Goal: Find specific page/section: Find specific page/section

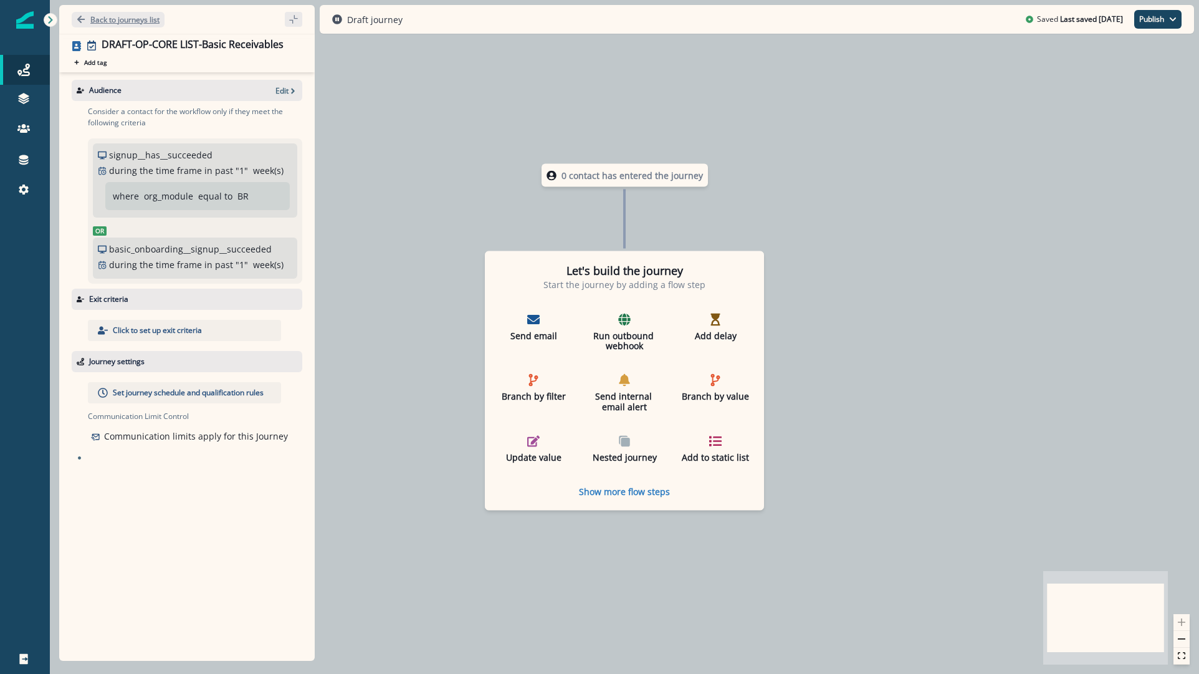
click at [127, 12] on button "Back to journeys list" at bounding box center [118, 20] width 93 height 16
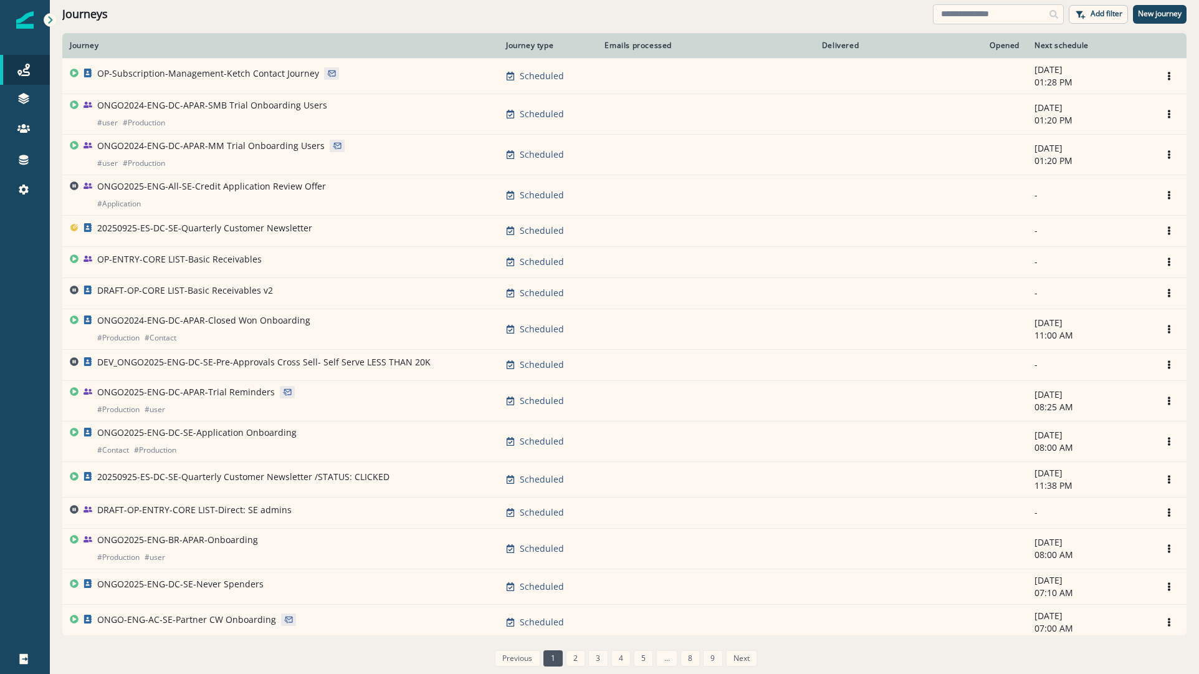
click at [988, 16] on input at bounding box center [998, 14] width 131 height 20
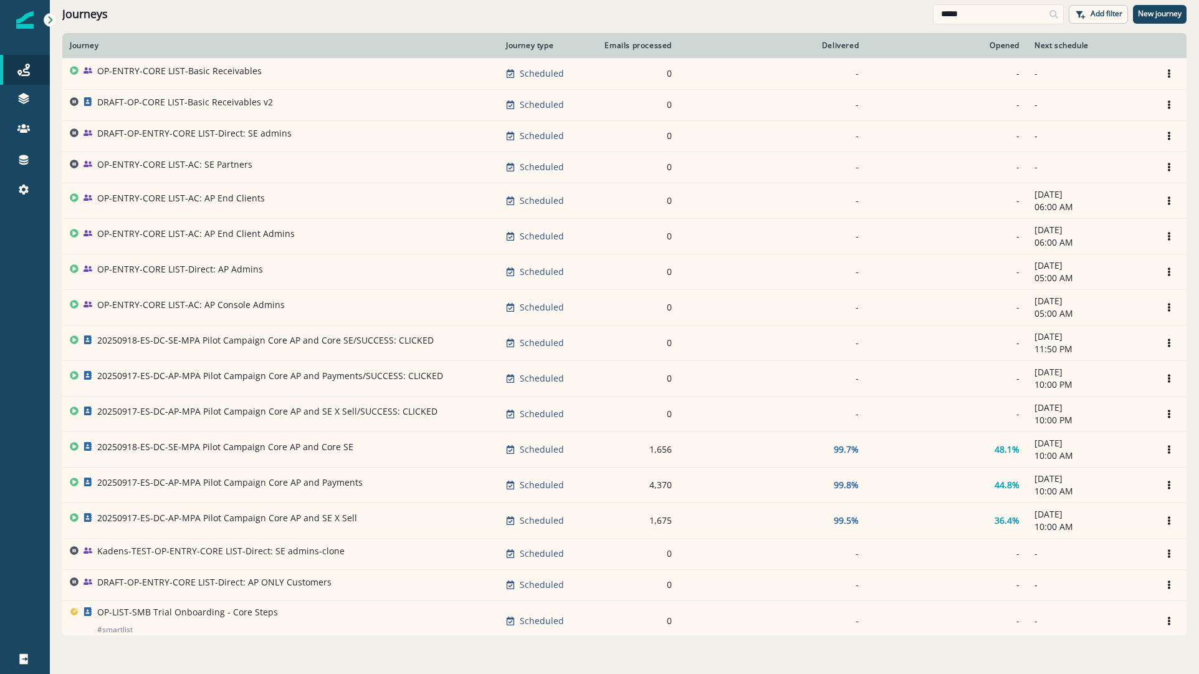
type input "****"
click at [196, 107] on p "DRAFT-OP-CORE LIST-Basic Receivables v2" at bounding box center [185, 102] width 176 height 12
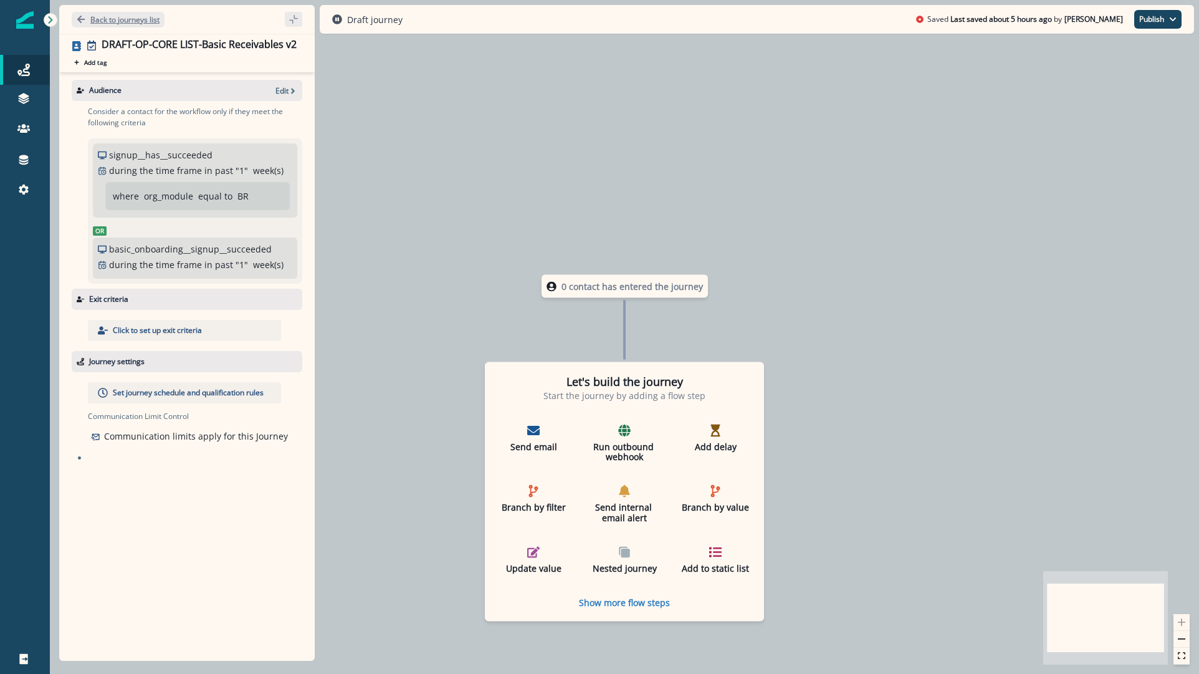
click at [103, 21] on p "Back to journeys list" at bounding box center [124, 19] width 69 height 11
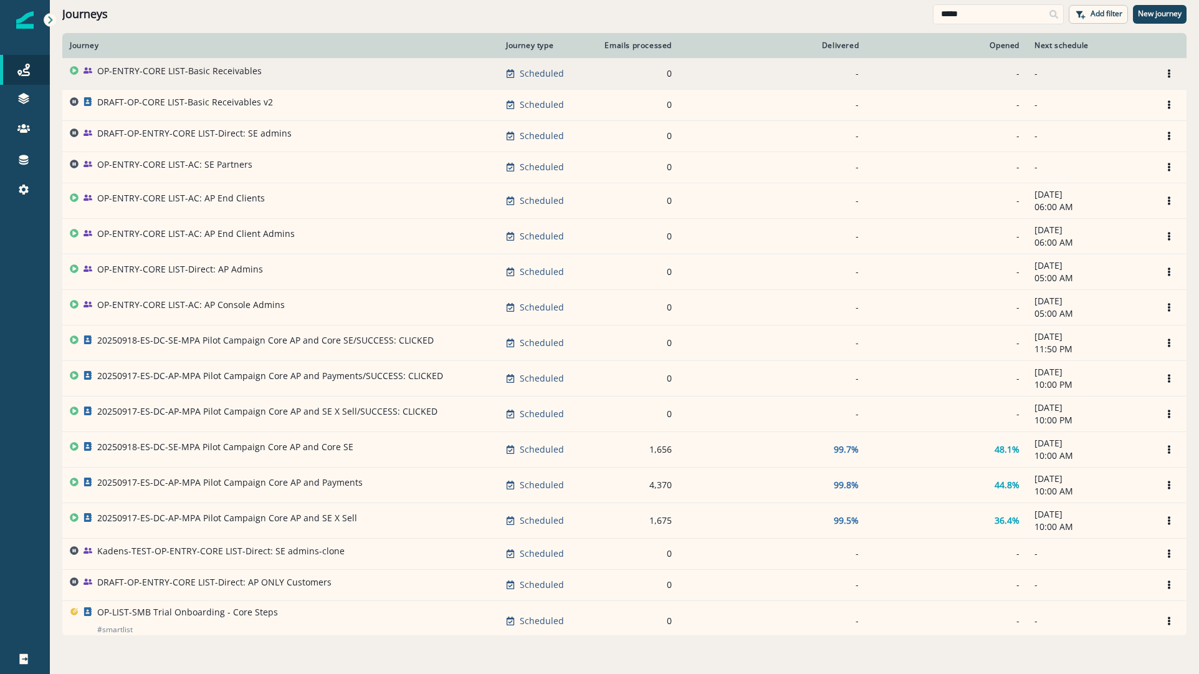
click at [136, 69] on p "OP-ENTRY-CORE LIST-Basic Receivables" at bounding box center [179, 71] width 165 height 12
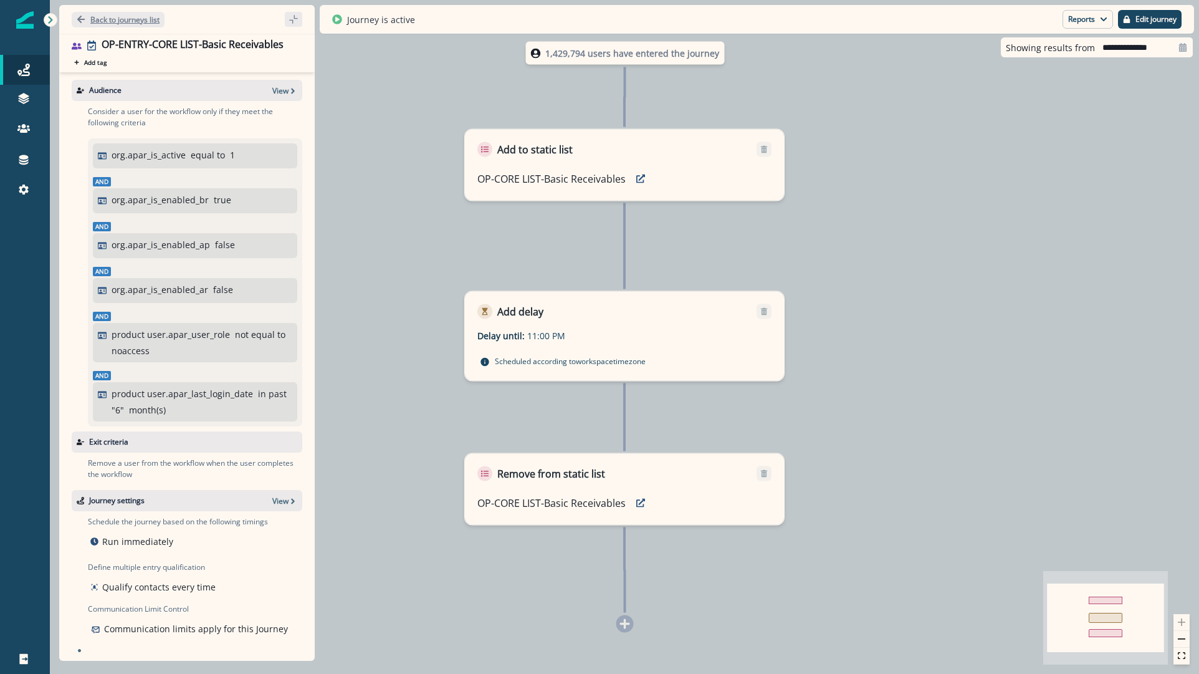
click at [97, 22] on p "Back to journeys list" at bounding box center [124, 19] width 69 height 11
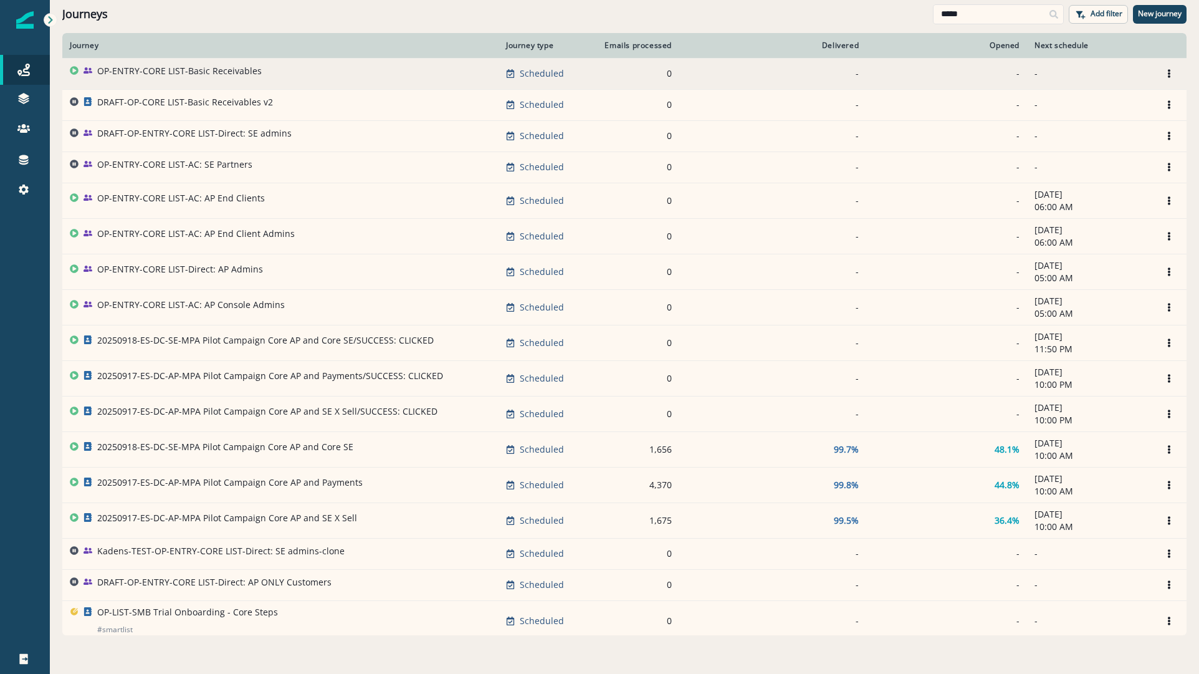
click at [169, 70] on p "OP-ENTRY-CORE LIST-Basic Receivables" at bounding box center [179, 71] width 165 height 12
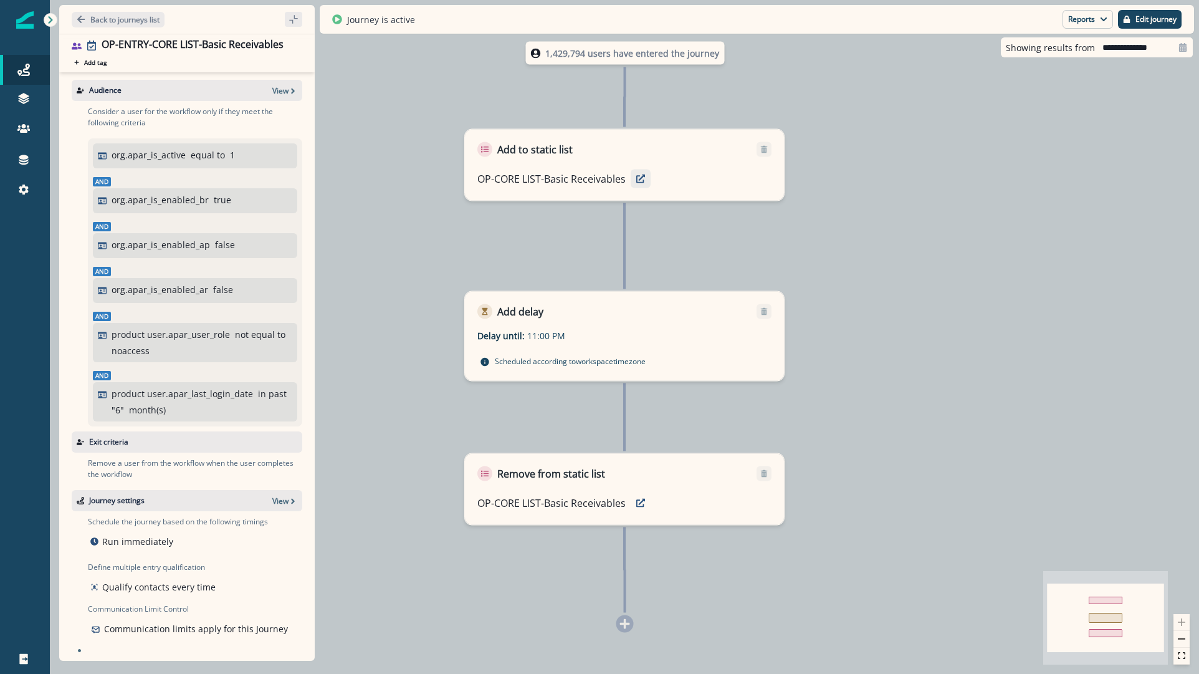
click at [646, 180] on button "preview" at bounding box center [641, 179] width 20 height 19
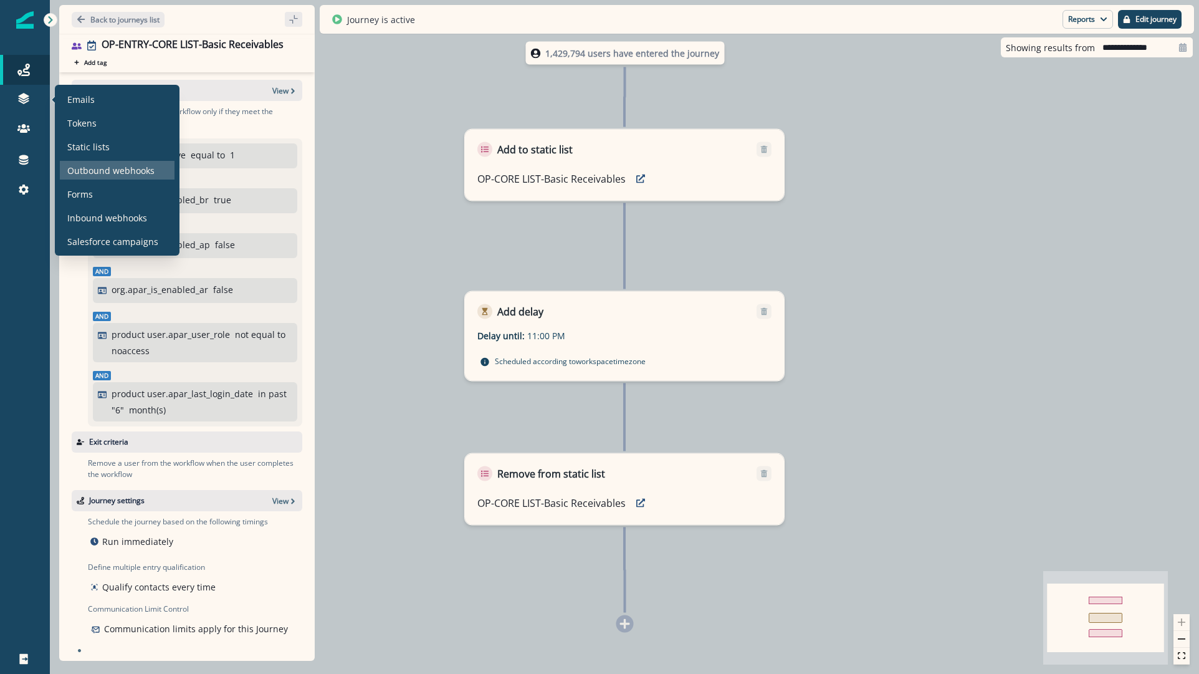
click at [80, 176] on p "Outbound webhooks" at bounding box center [110, 170] width 87 height 13
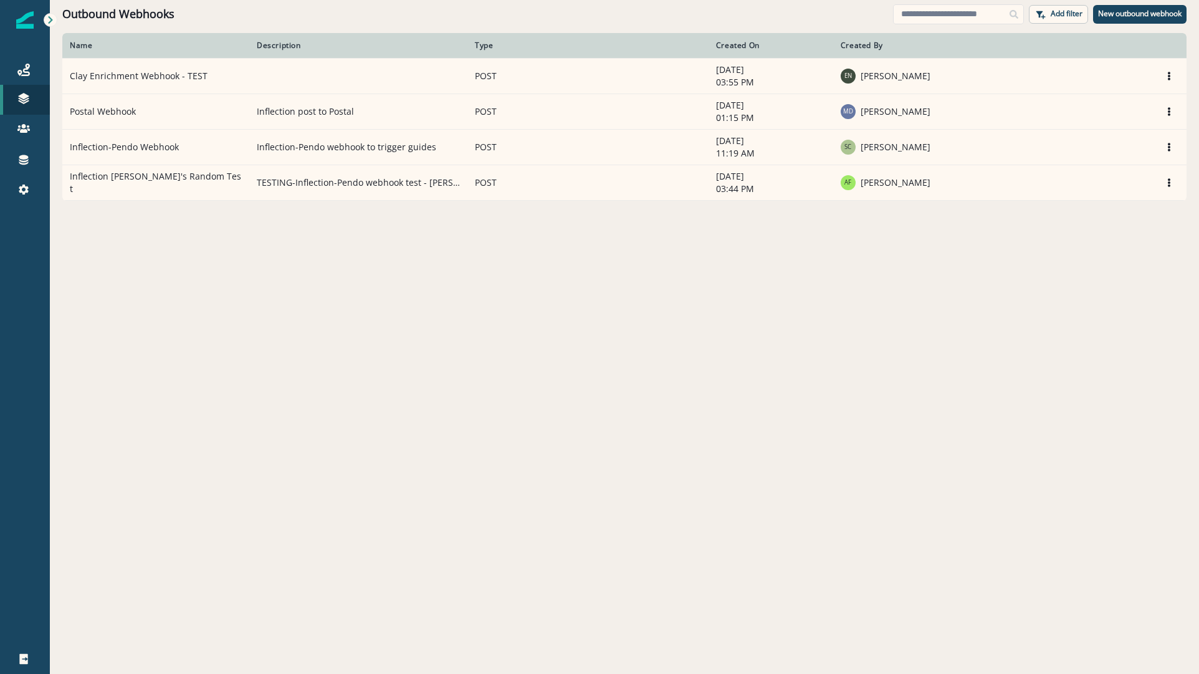
click at [214, 37] on th "Name" at bounding box center [155, 45] width 187 height 25
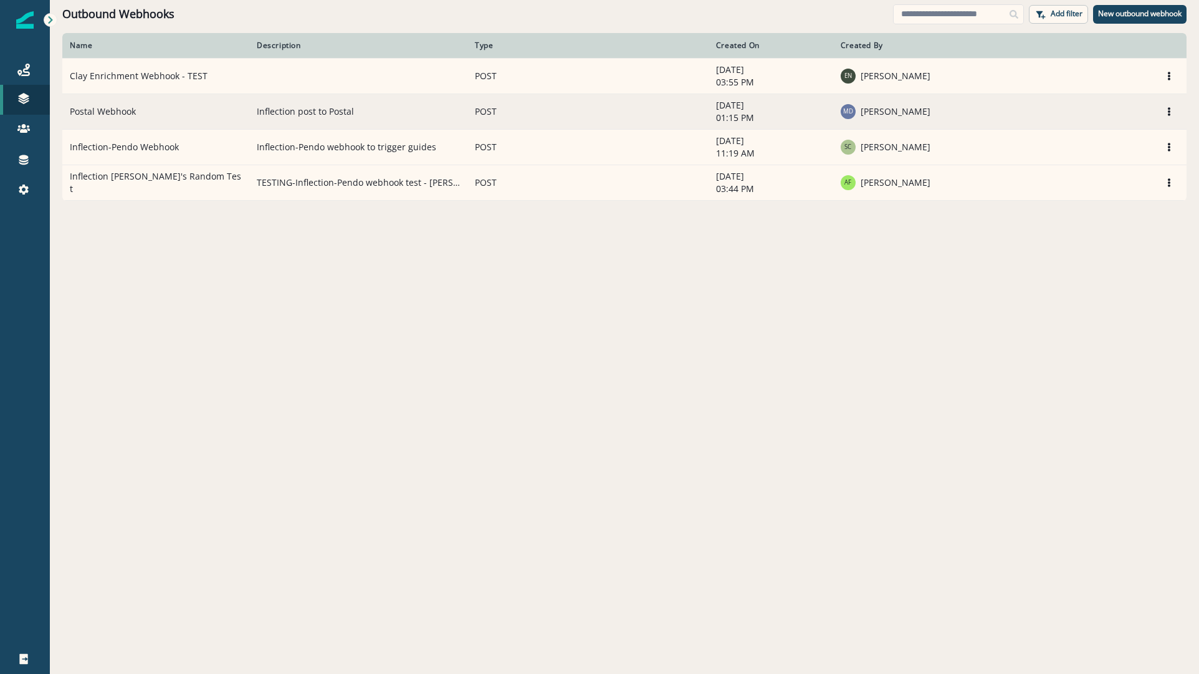
click at [106, 116] on td "Postal Webhook" at bounding box center [155, 111] width 187 height 36
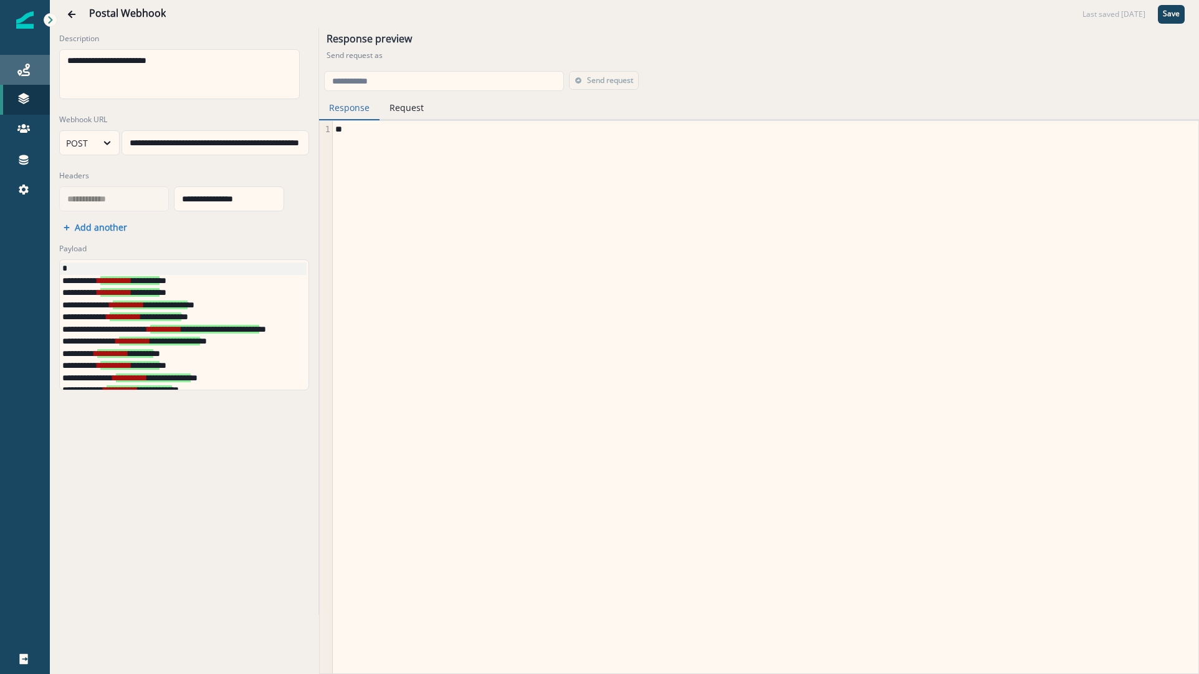
click at [37, 77] on div "Journeys" at bounding box center [25, 69] width 40 height 15
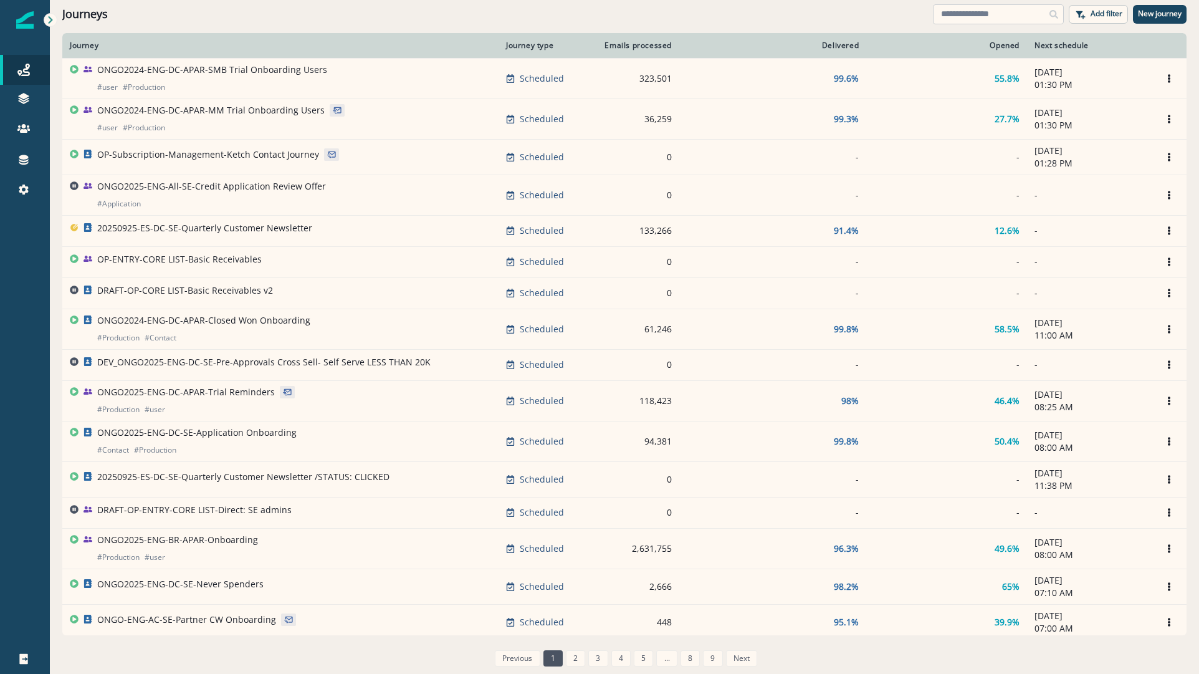
click at [953, 19] on input at bounding box center [998, 14] width 131 height 20
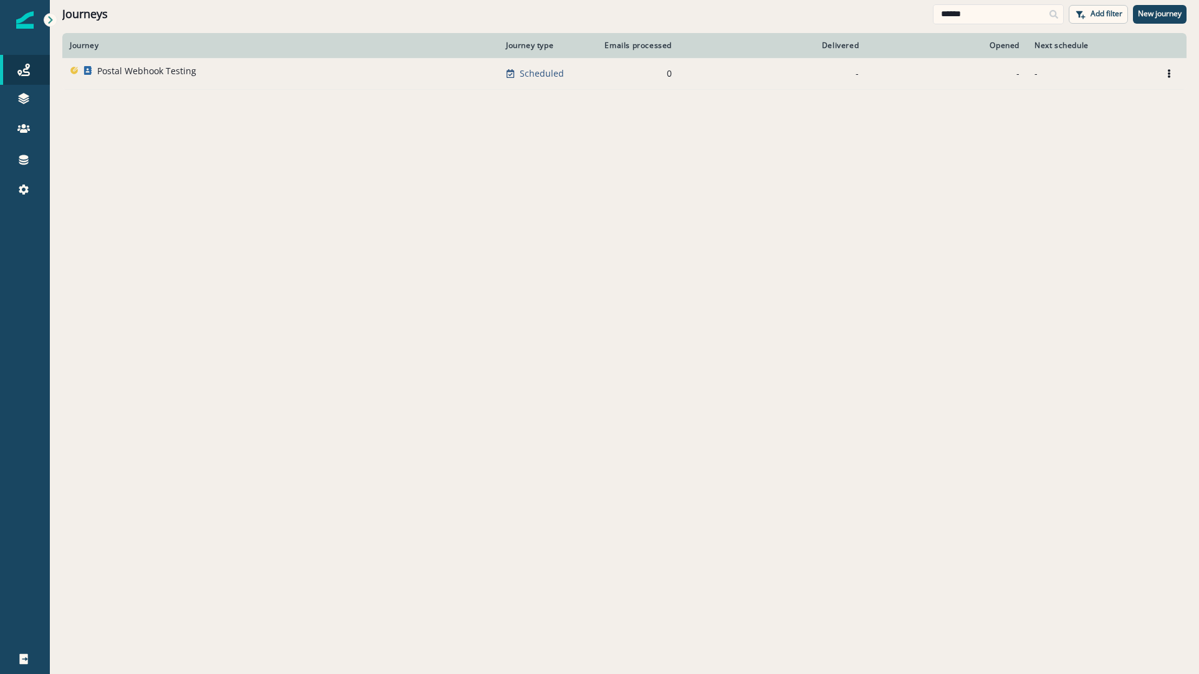
type input "******"
click at [206, 70] on div "Postal Webhook Testing" at bounding box center [280, 73] width 421 height 17
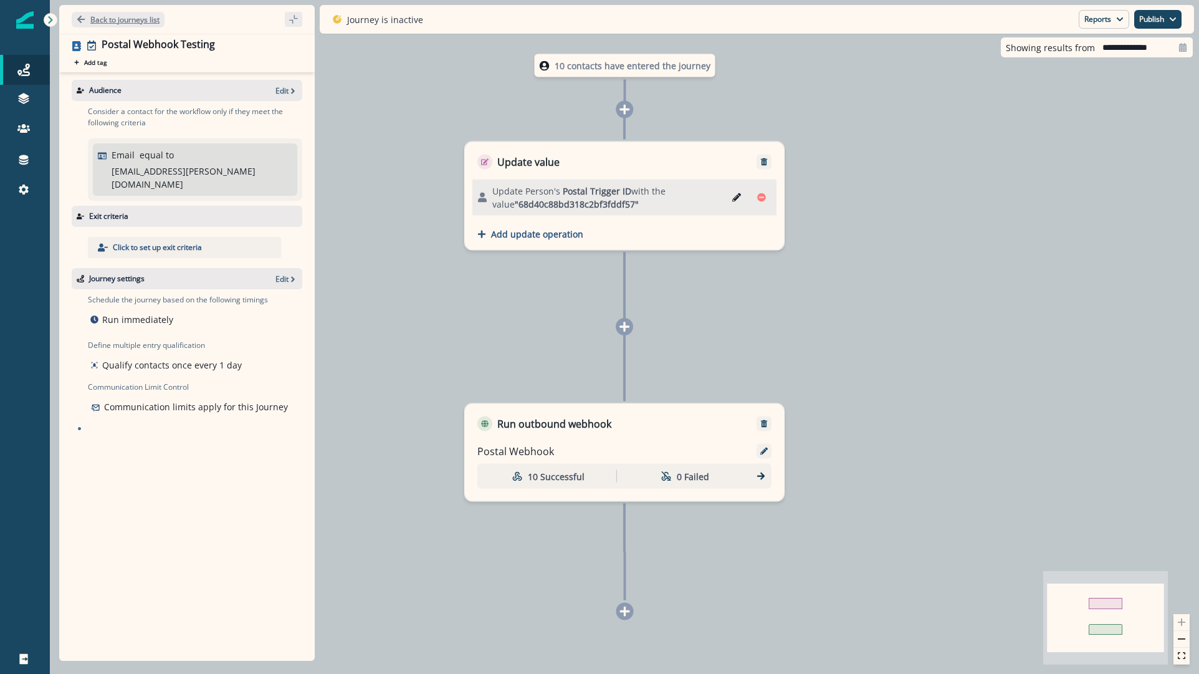
click at [145, 22] on p "Back to journeys list" at bounding box center [124, 19] width 69 height 11
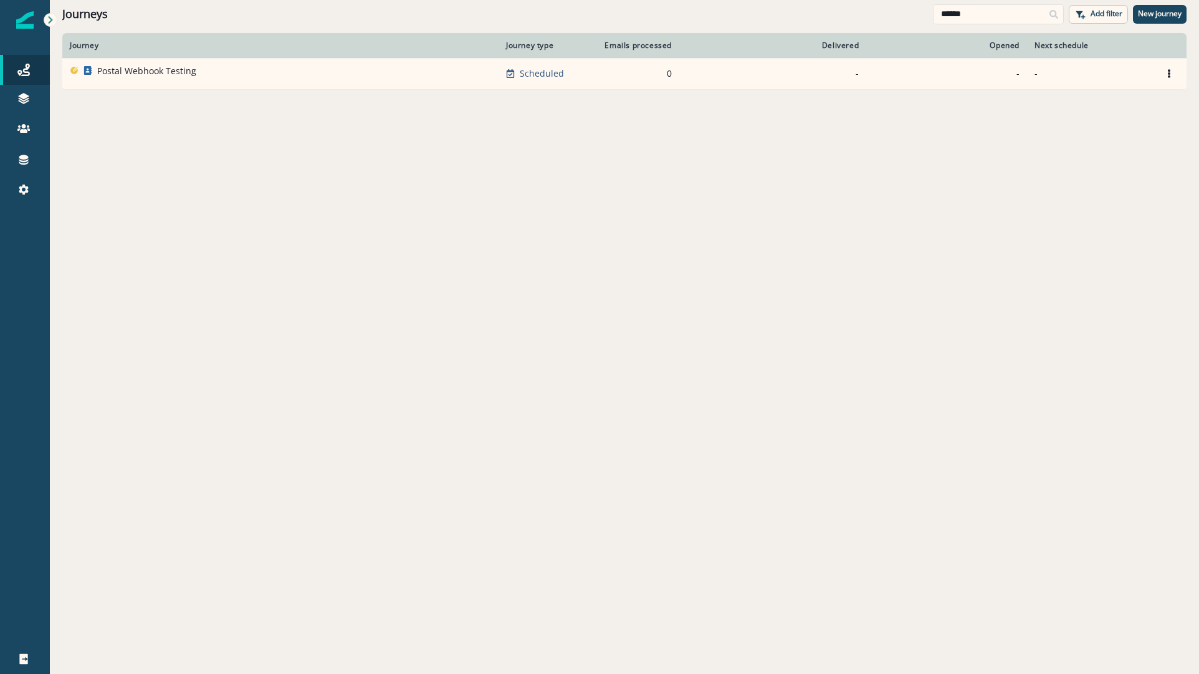
click at [147, 265] on div "Journey Journey type Emails processed Delivered Opened Next schedule Postal Web…" at bounding box center [624, 352] width 1149 height 639
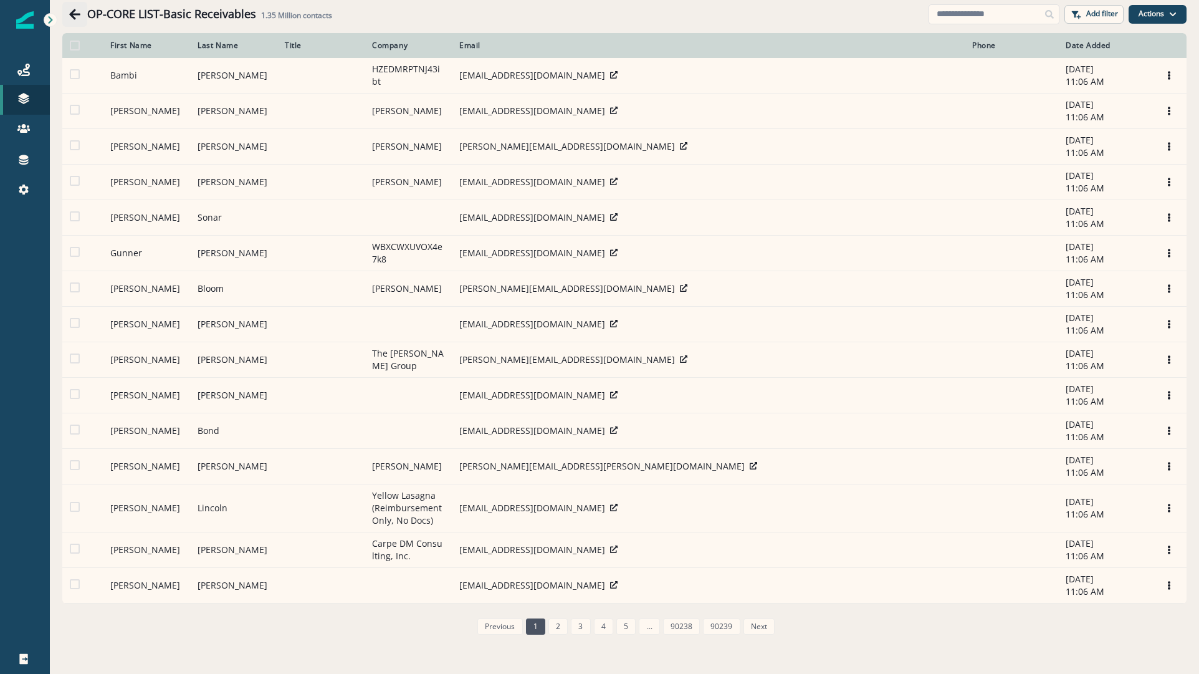
click at [67, 14] on button "Go back" at bounding box center [74, 14] width 25 height 25
